Goal: Information Seeking & Learning: Learn about a topic

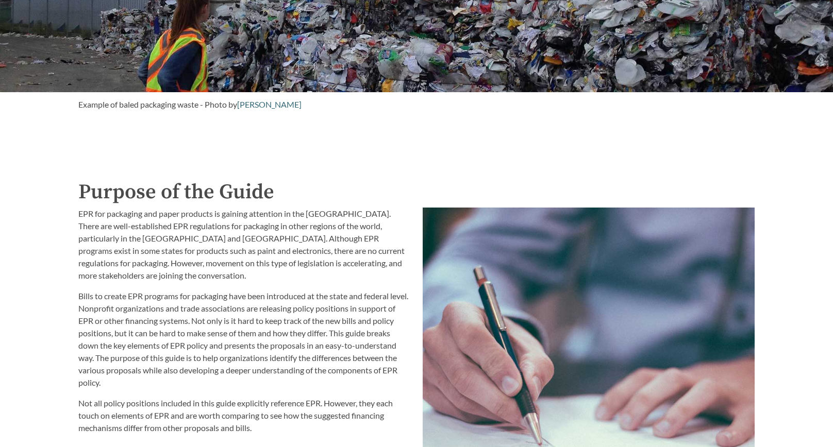
scroll to position [980, 0]
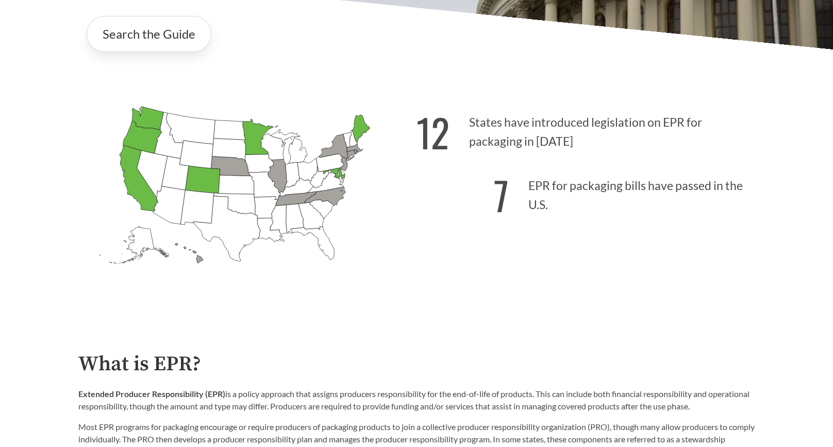
scroll to position [263, 0]
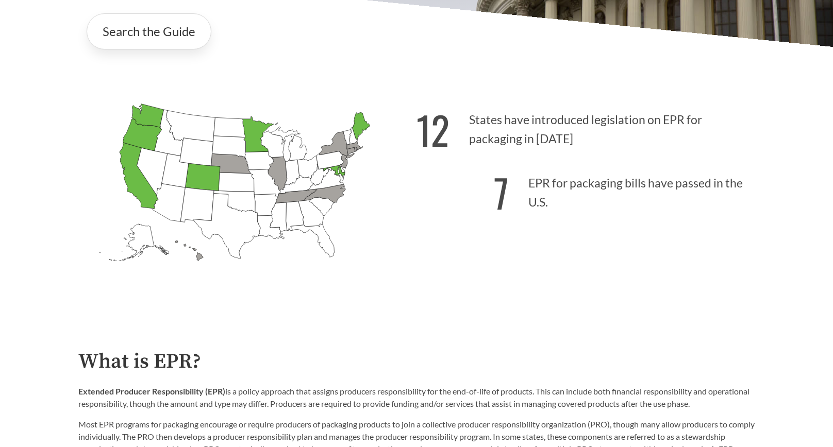
drag, startPoint x: 76, startPoint y: 390, endPoint x: 710, endPoint y: 402, distance: 634.1
click at [710, 402] on div "What is EPR? Extended Producer Responsibility (EPR) is a policy approach that a…" at bounding box center [416, 455] width 693 height 208
copy p "Extended Producer Responsibility (EPR) is a policy approach that assigns produc…"
